Goal: Task Accomplishment & Management: Manage account settings

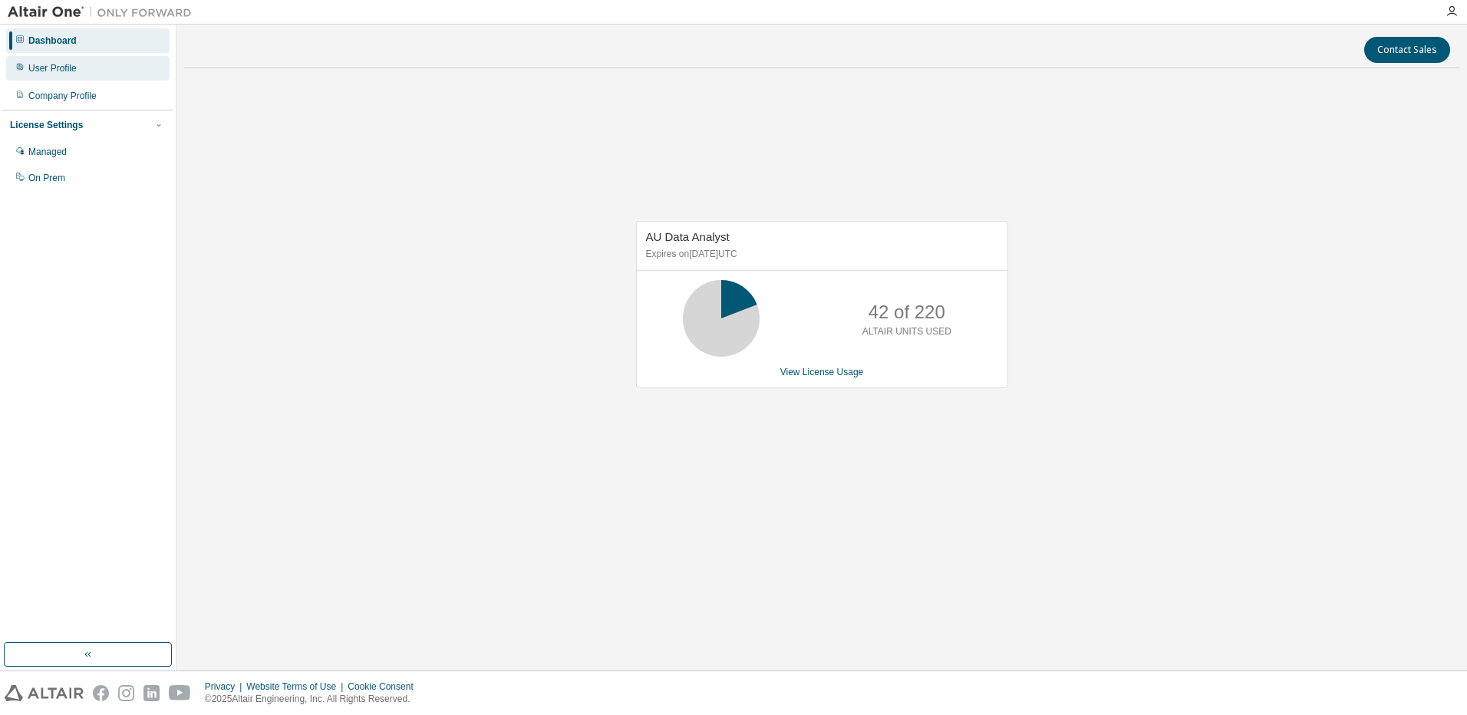
click at [48, 61] on div "User Profile" at bounding box center [87, 68] width 163 height 25
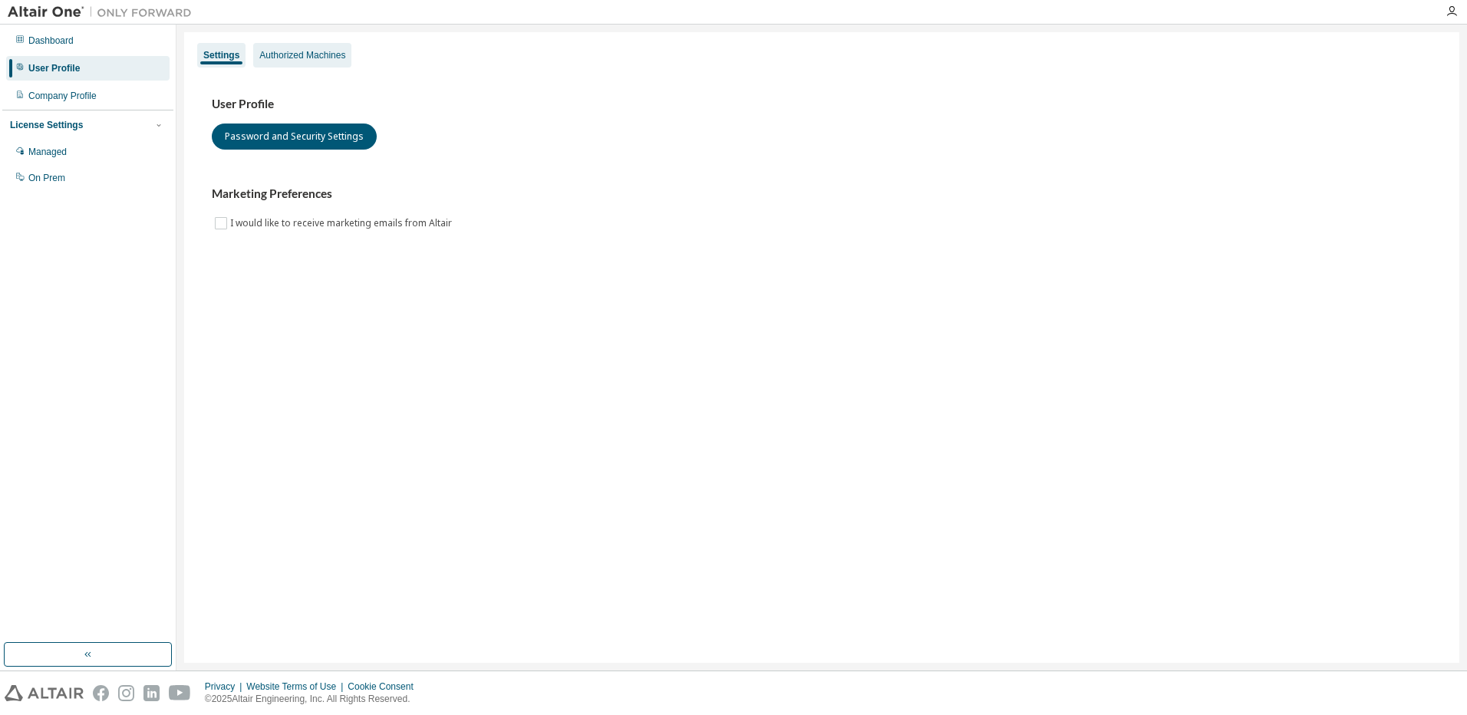
click at [320, 50] on div "Authorized Machines" at bounding box center [302, 55] width 86 height 12
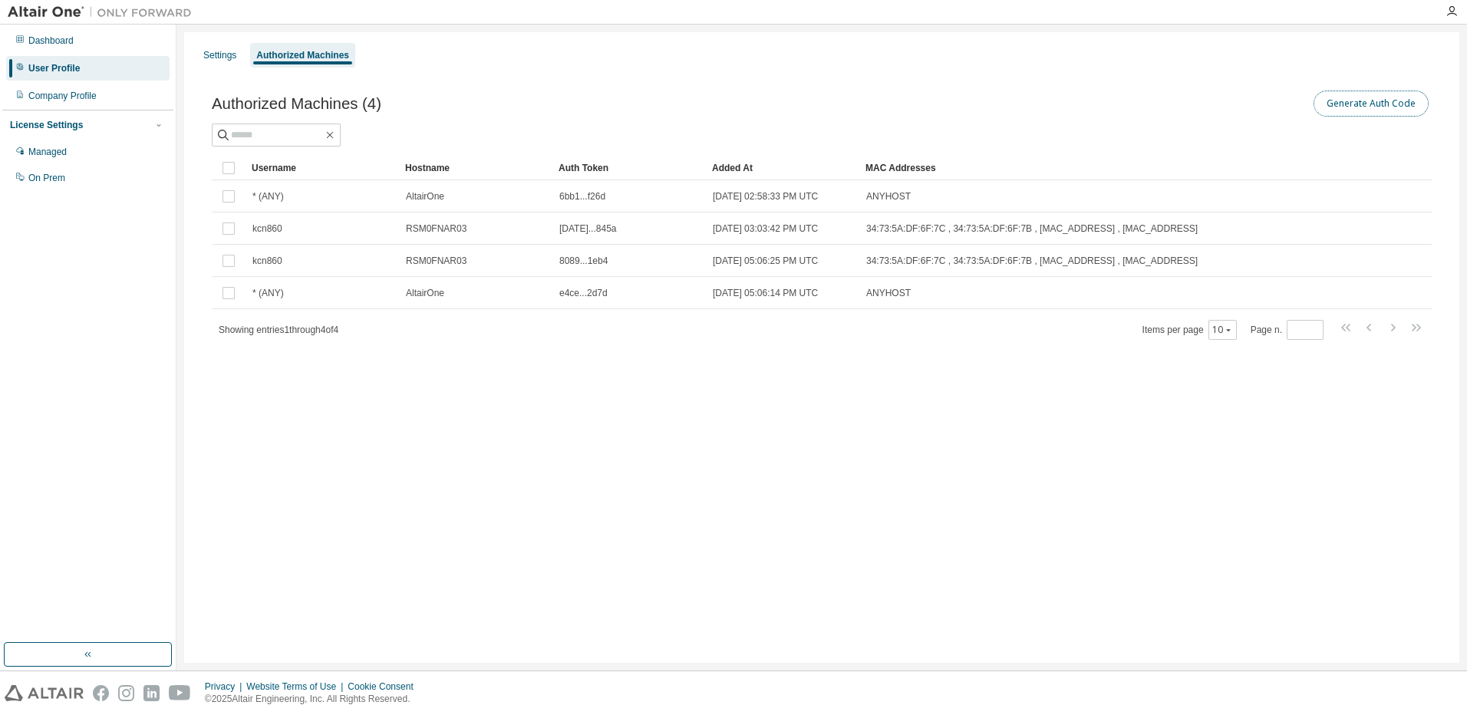
click at [1356, 101] on button "Generate Auth Code" at bounding box center [1370, 104] width 115 height 26
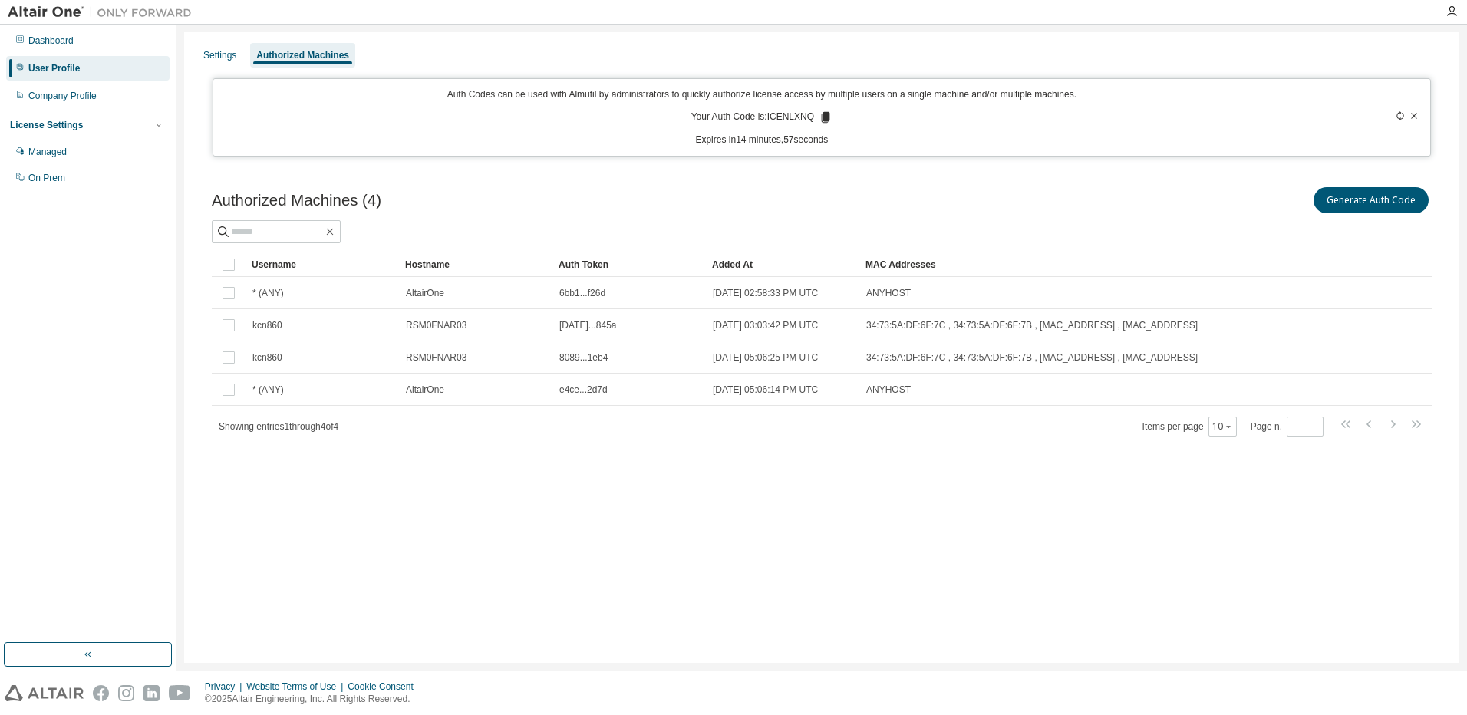
click at [823, 114] on icon at bounding box center [826, 117] width 8 height 11
